Goal: Obtain resource: Obtain resource

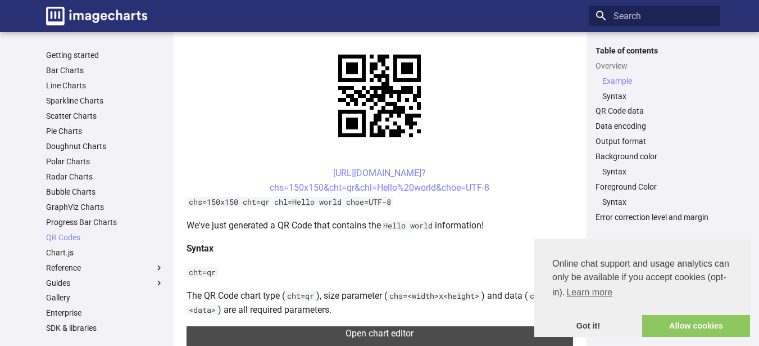
scroll to position [247, 0]
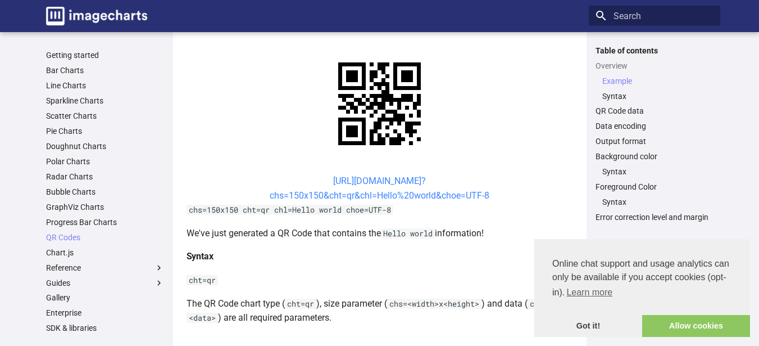
drag, startPoint x: 506, startPoint y: 89, endPoint x: 315, endPoint y: 71, distance: 191.4
click at [315, 174] on center "https://image-charts.com/chart? chs=150x150&cht=qr&chl=Hello%20world&choe=UTF-8" at bounding box center [380, 188] width 387 height 29
copy link "https://image-charts.com/chart? chs=150x150&cht=qr&chl=Hello%20world&choe=UTF-8"
click at [639, 109] on link "QR Code data" at bounding box center [655, 111] width 118 height 10
